Goal: Task Accomplishment & Management: Manage account settings

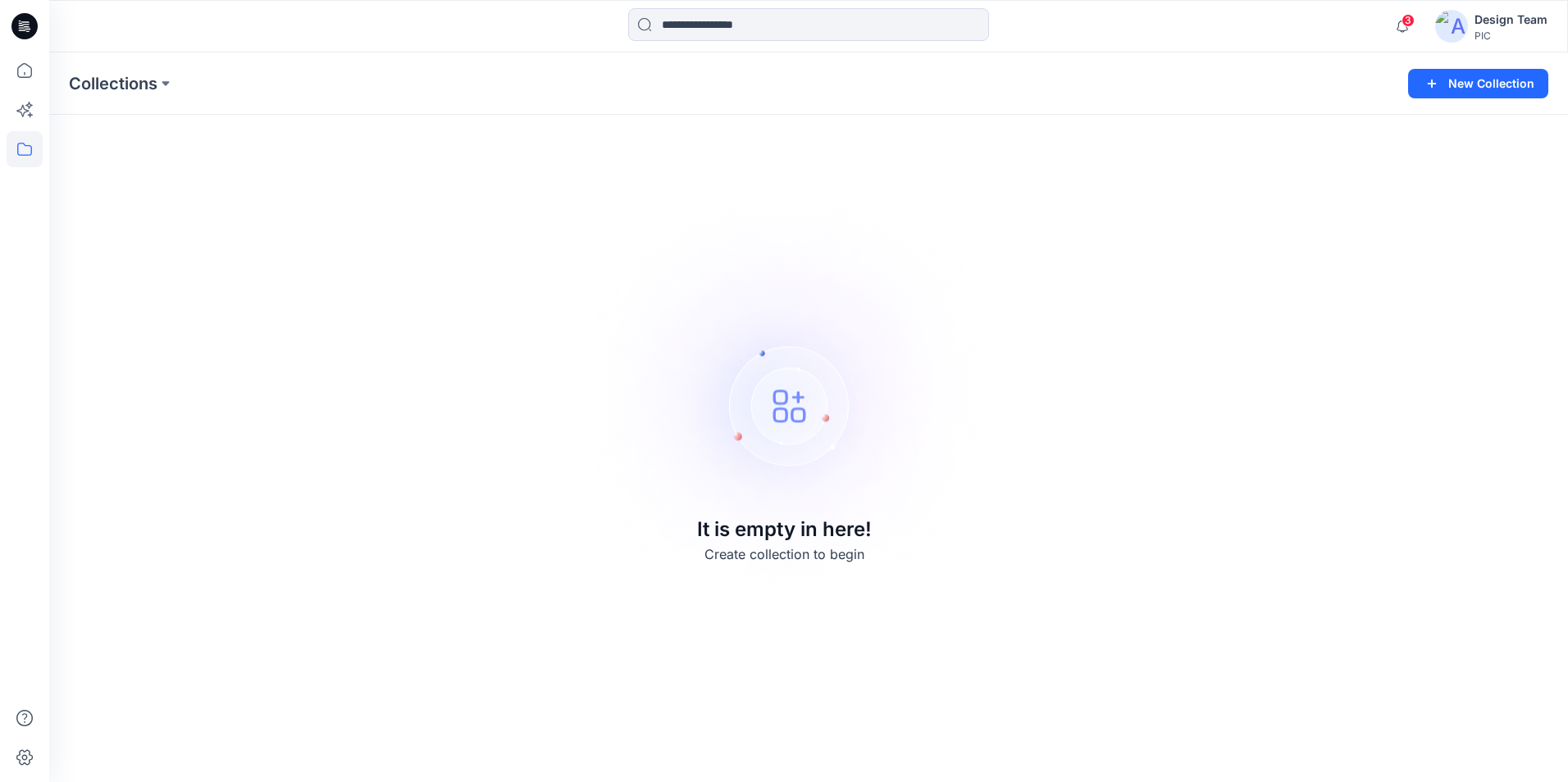
click at [1493, 20] on div "Design Team" at bounding box center [1511, 20] width 73 height 20
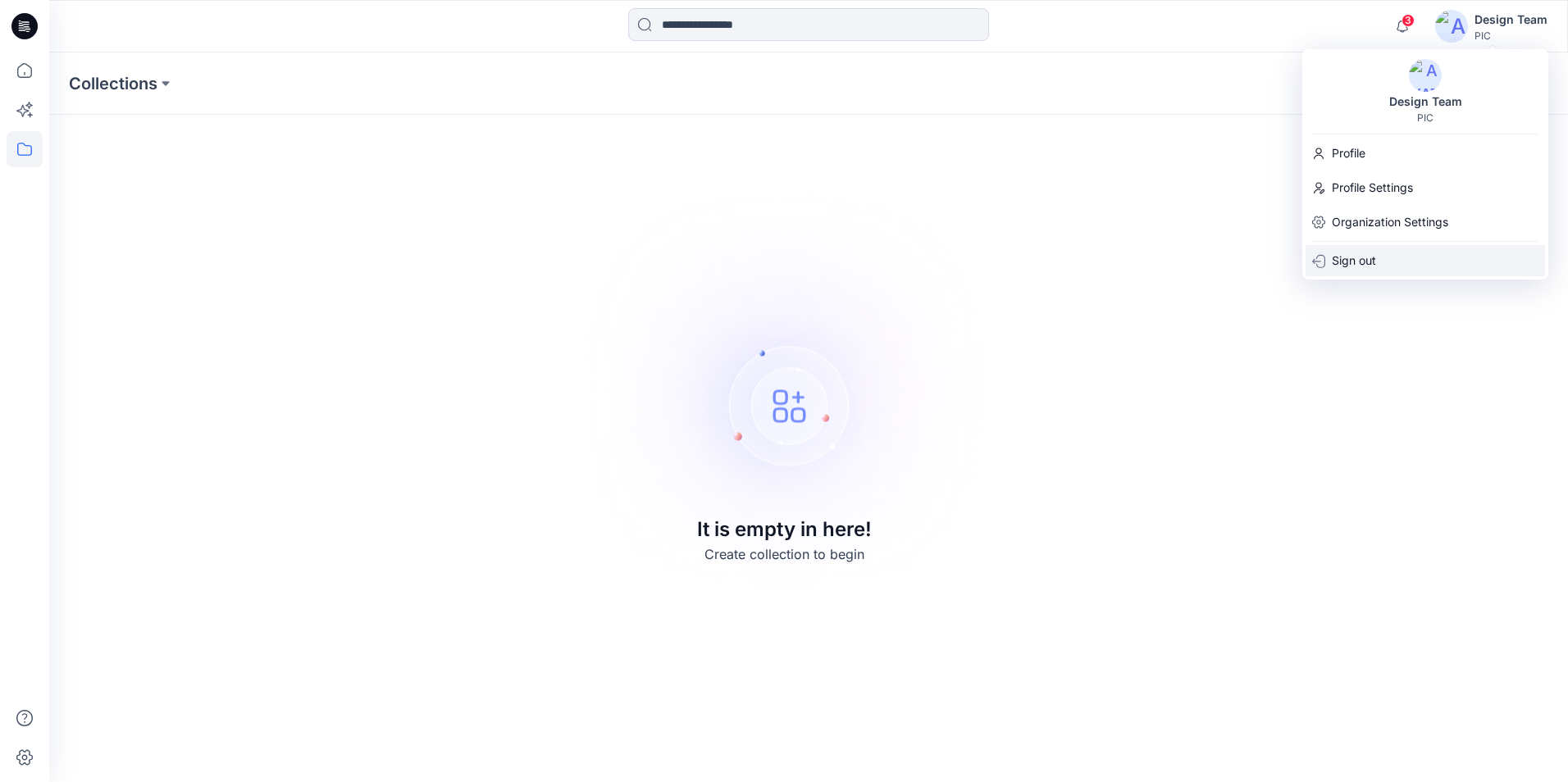
click at [1347, 255] on p "Sign out" at bounding box center [1354, 261] width 45 height 31
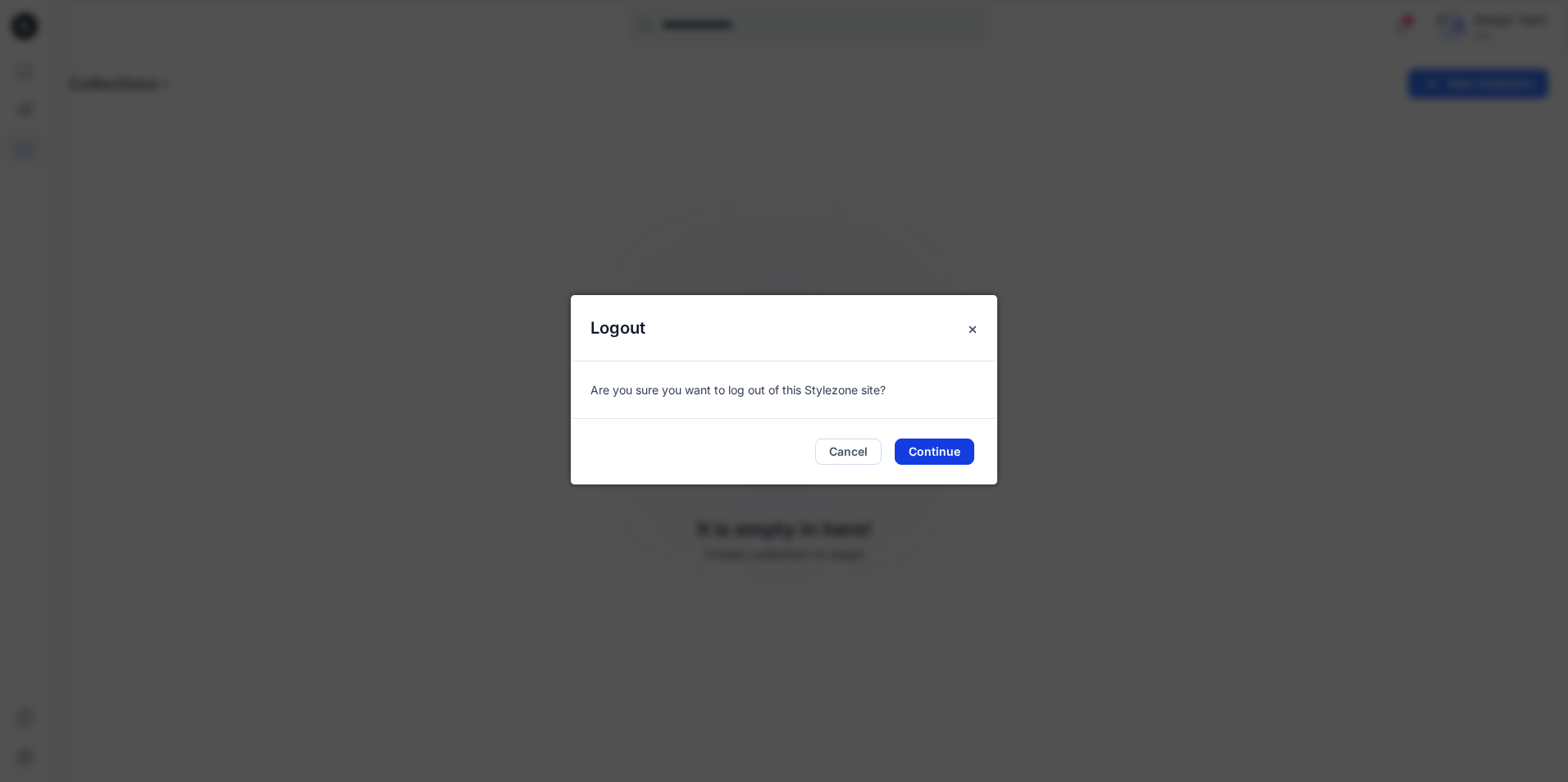
click at [946, 446] on button "Continue" at bounding box center [934, 452] width 79 height 26
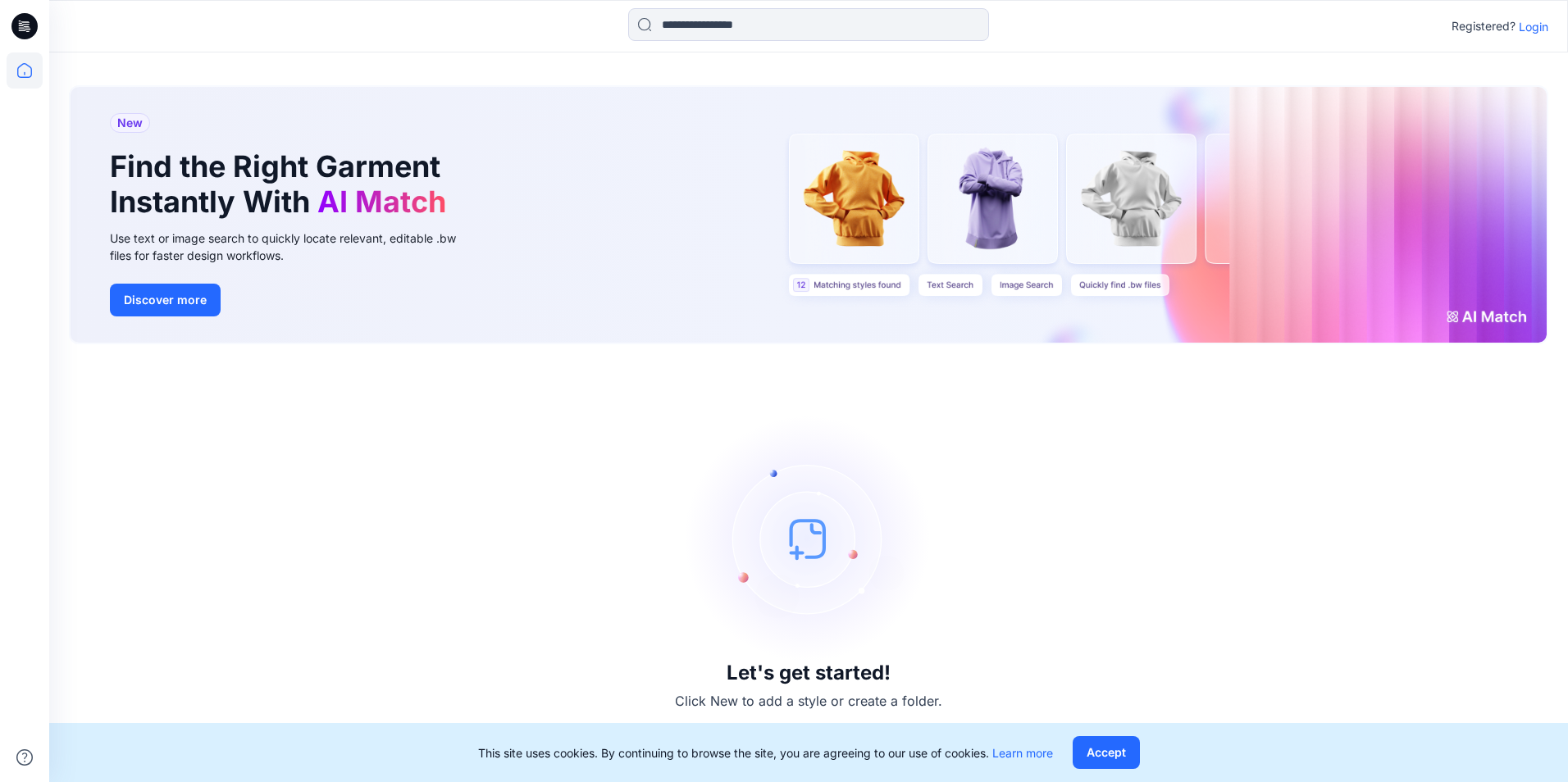
click at [1532, 26] on p "Login" at bounding box center [1533, 26] width 29 height 17
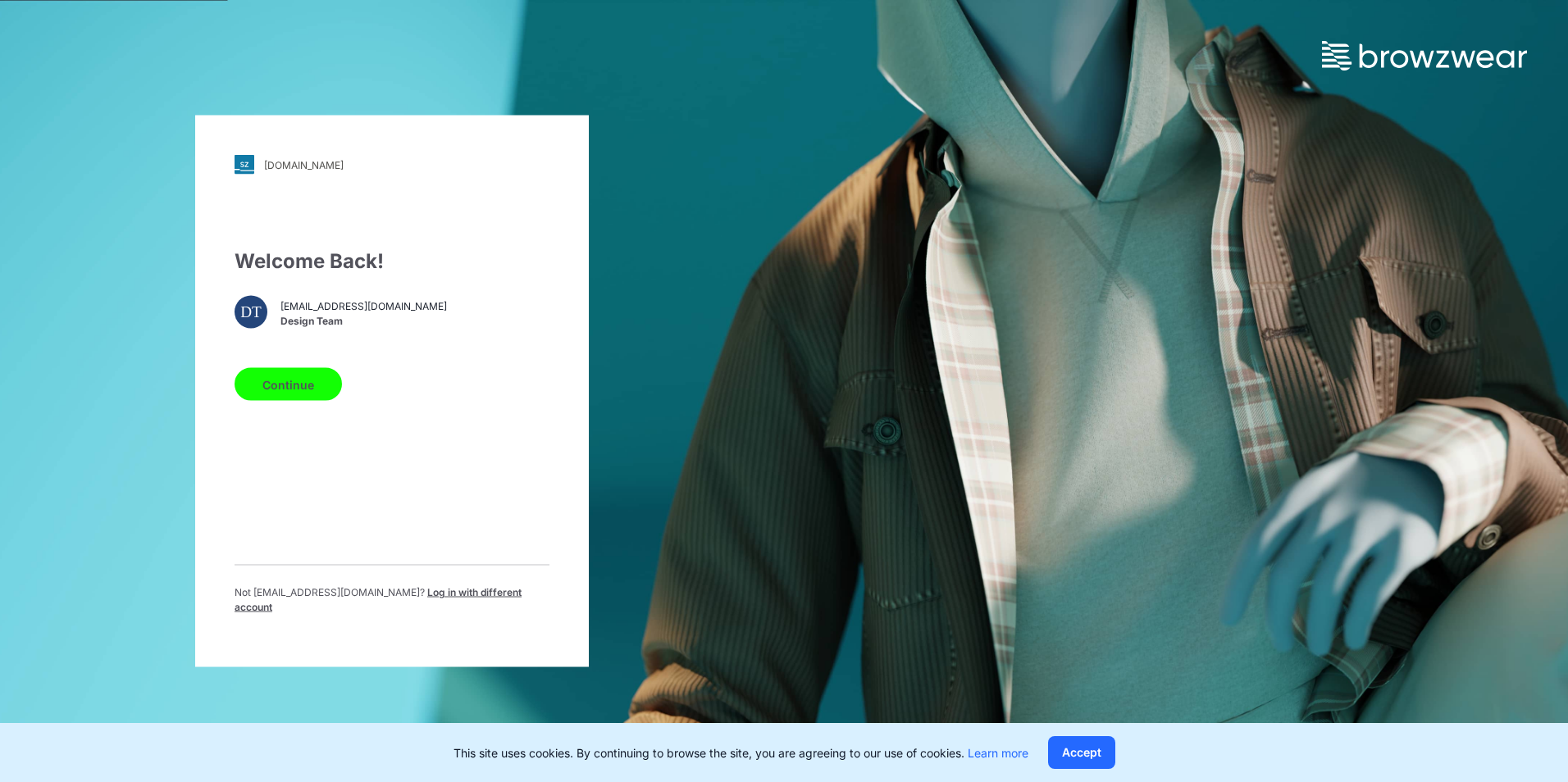
click at [308, 393] on button "Continue" at bounding box center [288, 384] width 108 height 33
